Goal: Task Accomplishment & Management: Use online tool/utility

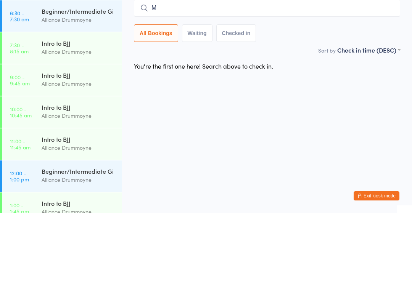
scroll to position [158, 0]
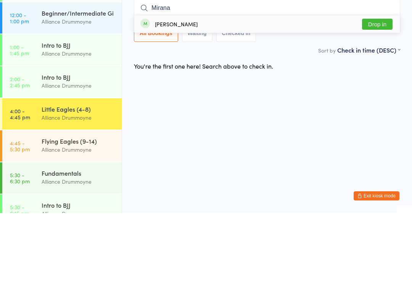
type input "Mirana"
click at [372, 88] on button "Drop in" at bounding box center [377, 93] width 31 height 11
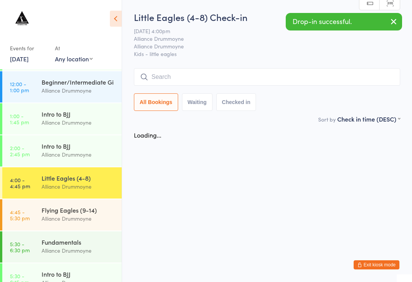
click at [223, 75] on input "search" at bounding box center [267, 77] width 266 height 18
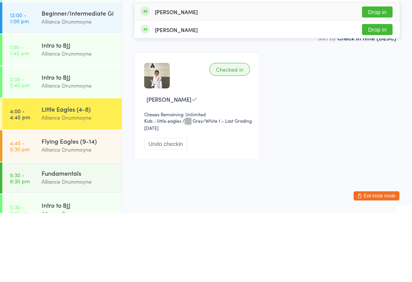
type input "Lola"
click at [379, 93] on button "Drop in" at bounding box center [377, 98] width 31 height 11
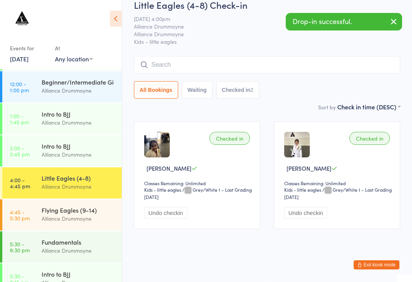
click at [86, 216] on div "Alliance Drummoyne" at bounding box center [79, 218] width 74 height 9
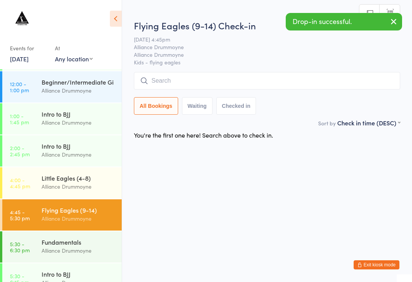
click at [239, 82] on input "search" at bounding box center [267, 81] width 266 height 18
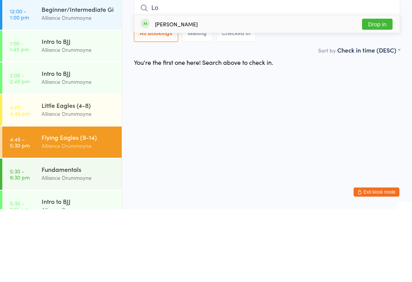
type input "L"
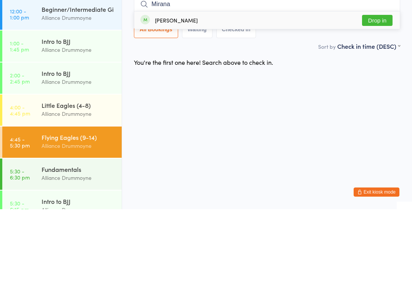
type input "Mirana"
click at [380, 88] on button "Drop in" at bounding box center [377, 93] width 31 height 11
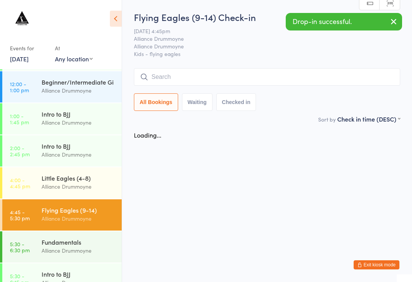
click at [216, 76] on input "search" at bounding box center [267, 77] width 266 height 18
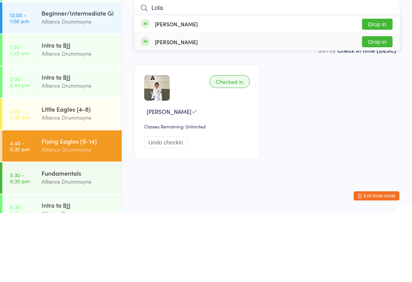
type input "Lola"
click at [377, 105] on button "Drop in" at bounding box center [377, 110] width 31 height 11
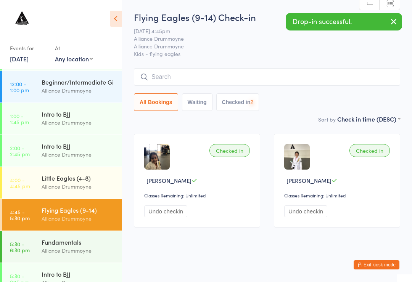
click at [84, 182] on div "Little Eagles (4-8)" at bounding box center [79, 178] width 74 height 8
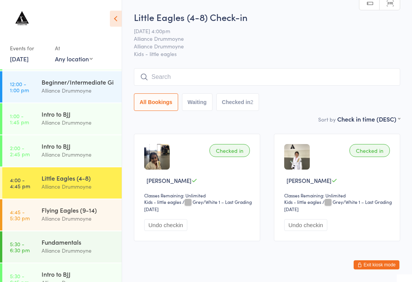
click at [225, 76] on input "search" at bounding box center [267, 77] width 266 height 18
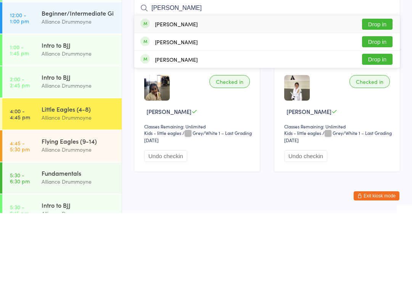
type input "[PERSON_NAME]"
click at [370, 88] on button "Drop in" at bounding box center [377, 93] width 31 height 11
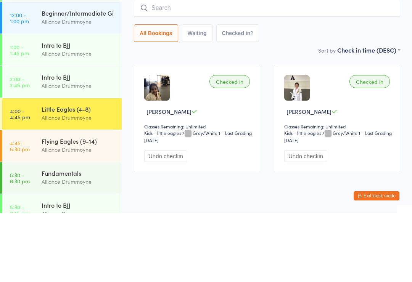
scroll to position [21, 0]
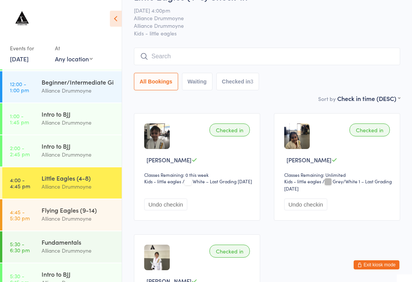
click at [192, 55] on input "search" at bounding box center [267, 57] width 266 height 18
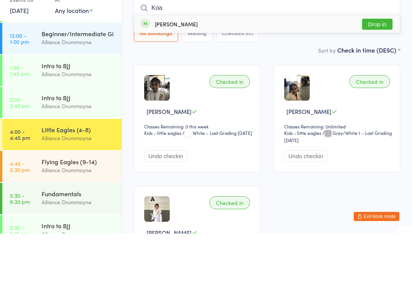
type input "Koa"
click at [372, 67] on button "Drop in" at bounding box center [377, 72] width 31 height 11
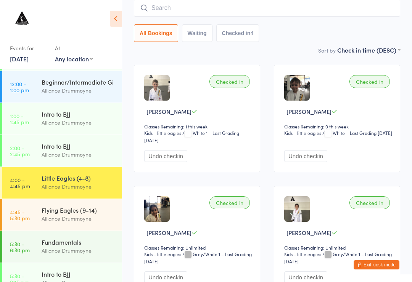
click at [237, 12] on input "search" at bounding box center [267, 8] width 266 height 18
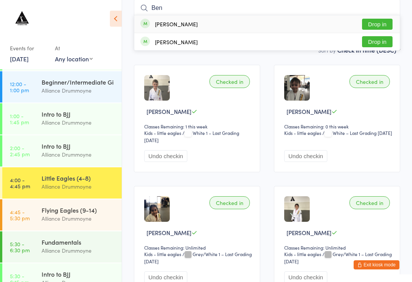
type input "Ben"
click at [377, 22] on button "Drop in" at bounding box center [377, 24] width 31 height 11
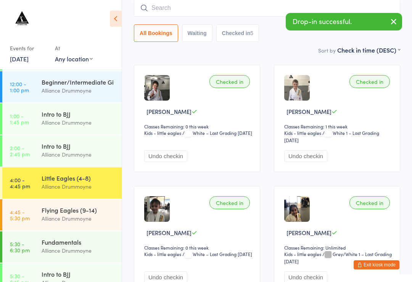
click at [196, 3] on input "search" at bounding box center [267, 8] width 266 height 18
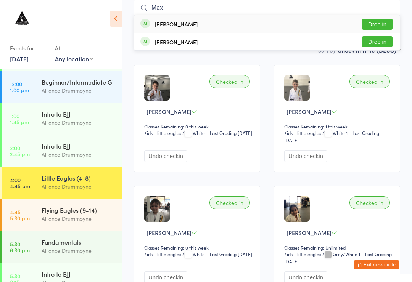
type input "Max"
click at [204, 23] on div "[PERSON_NAME] Drop in" at bounding box center [267, 24] width 266 height 18
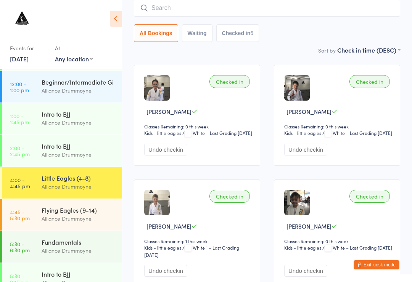
click at [396, 26] on div "All Bookings Waiting Checked in 6" at bounding box center [267, 33] width 266 height 18
click at [18, 216] on time "4:45 - 5:30 pm" at bounding box center [20, 215] width 20 height 12
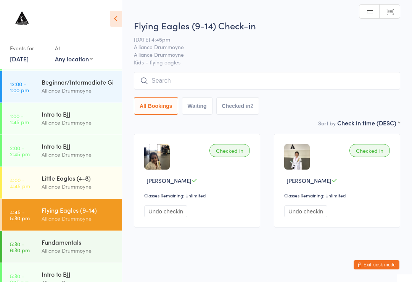
click at [362, 76] on input "search" at bounding box center [267, 81] width 266 height 18
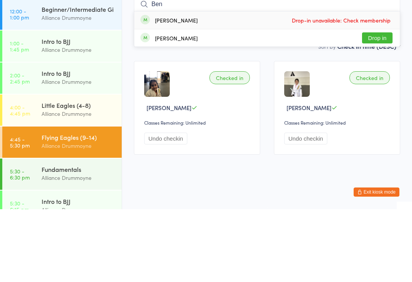
type input "Ben"
click at [378, 105] on button "Drop in" at bounding box center [377, 110] width 31 height 11
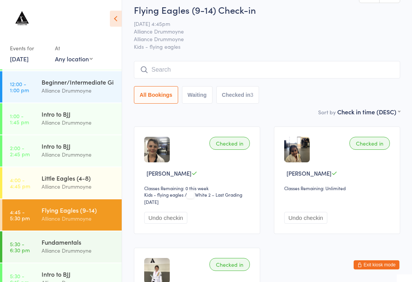
click at [67, 191] on div "Alliance Drummoyne" at bounding box center [79, 186] width 74 height 9
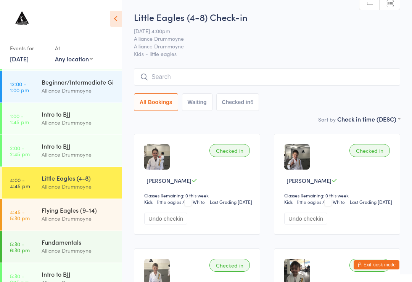
click at [195, 79] on input "search" at bounding box center [267, 77] width 266 height 18
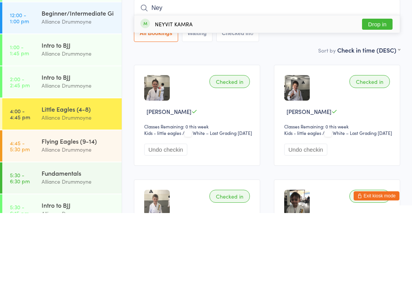
type input "Ney"
click at [381, 88] on button "Drop in" at bounding box center [377, 93] width 31 height 11
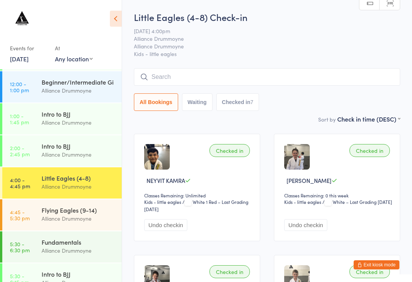
click at [266, 75] on input "search" at bounding box center [267, 77] width 266 height 18
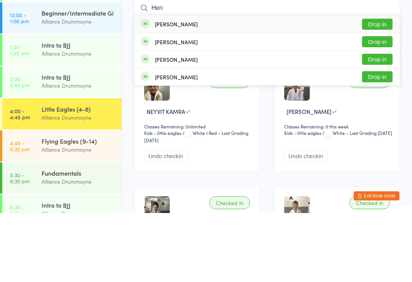
type input "Hen"
click at [222, 102] on div "[PERSON_NAME] Drop in" at bounding box center [267, 110] width 266 height 17
